Goal: Task Accomplishment & Management: Complete application form

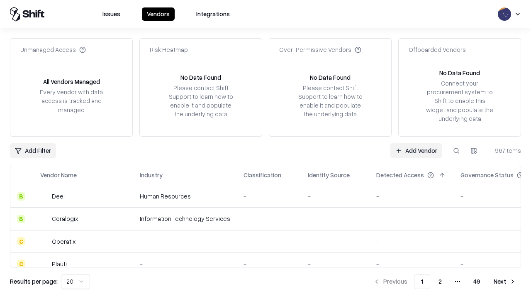
click at [416, 150] on link "Add Vendor" at bounding box center [417, 150] width 52 height 15
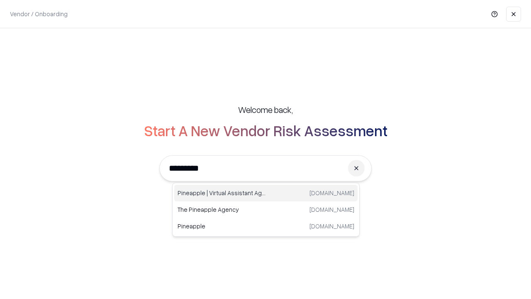
click at [266, 193] on div "Pineapple | Virtual Assistant Agency [DOMAIN_NAME]" at bounding box center [265, 193] width 183 height 17
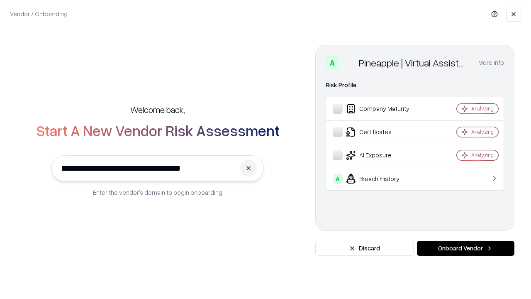
type input "**********"
click at [466, 248] on button "Onboard Vendor" at bounding box center [466, 248] width 98 height 15
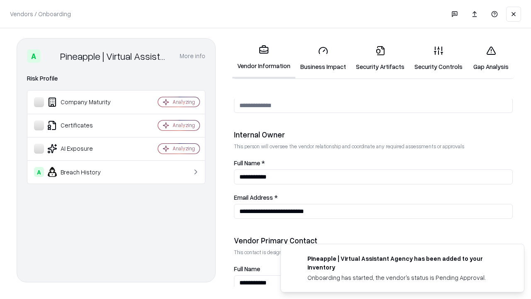
scroll to position [430, 0]
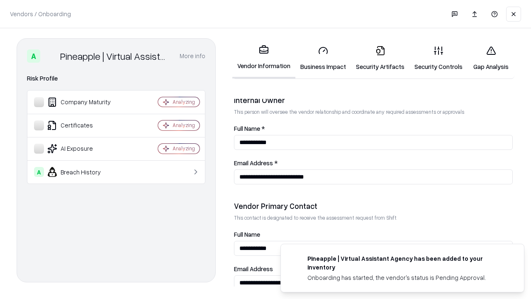
click at [380, 58] on link "Security Artifacts" at bounding box center [380, 58] width 59 height 39
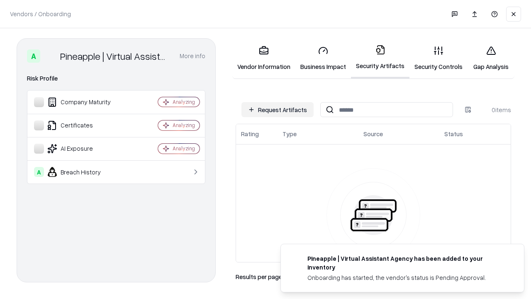
click at [278, 110] on button "Request Artifacts" at bounding box center [278, 109] width 72 height 15
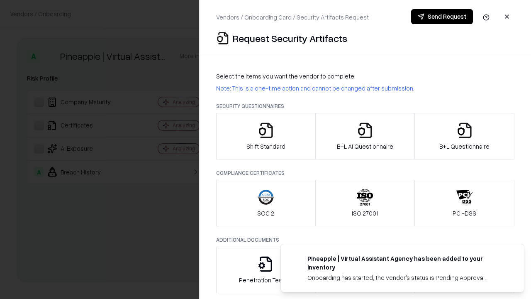
click at [465, 136] on icon "button" at bounding box center [465, 130] width 17 height 17
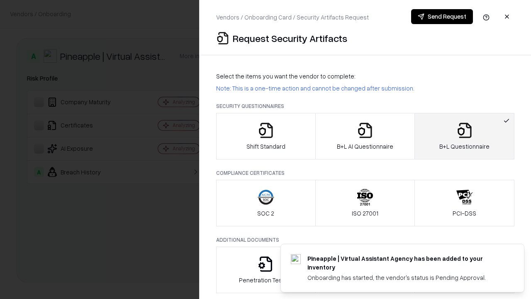
click at [365, 136] on icon "button" at bounding box center [365, 130] width 17 height 17
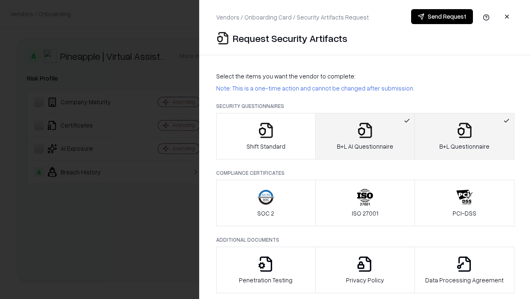
click at [442, 17] on button "Send Request" at bounding box center [442, 16] width 62 height 15
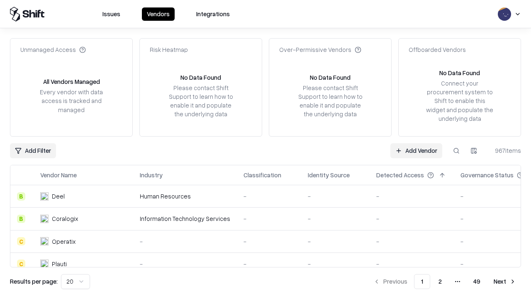
click at [416, 150] on link "Add Vendor" at bounding box center [417, 150] width 52 height 15
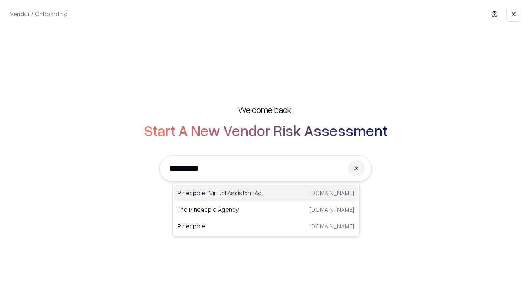
click at [266, 193] on div "Pineapple | Virtual Assistant Agency [DOMAIN_NAME]" at bounding box center [265, 193] width 183 height 17
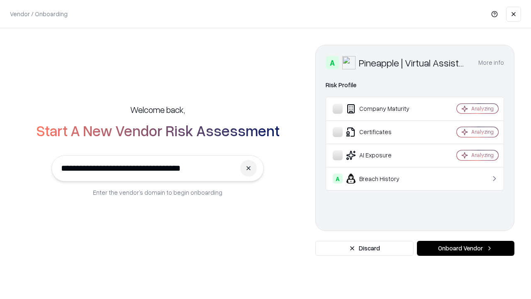
type input "**********"
click at [466, 248] on button "Onboard Vendor" at bounding box center [466, 248] width 98 height 15
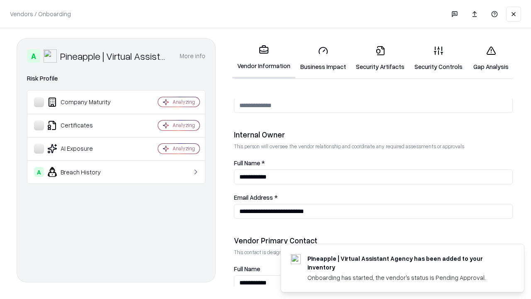
scroll to position [430, 0]
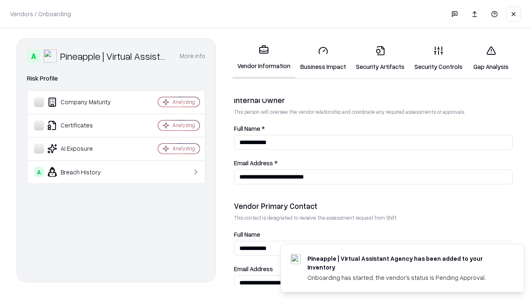
click at [491, 58] on link "Gap Analysis" at bounding box center [491, 58] width 47 height 39
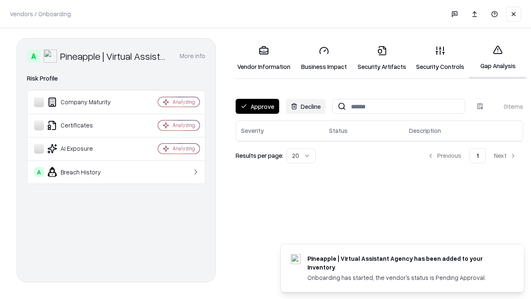
click at [257, 106] on button "Approve" at bounding box center [258, 106] width 44 height 15
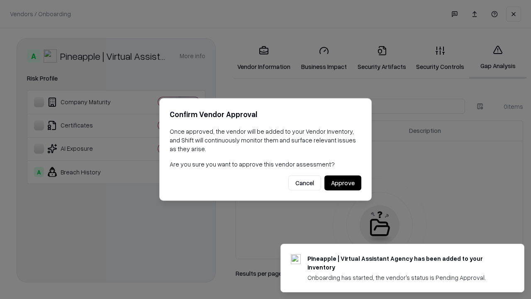
click at [343, 183] on button "Approve" at bounding box center [343, 183] width 37 height 15
